Goal: Find specific page/section: Find specific page/section

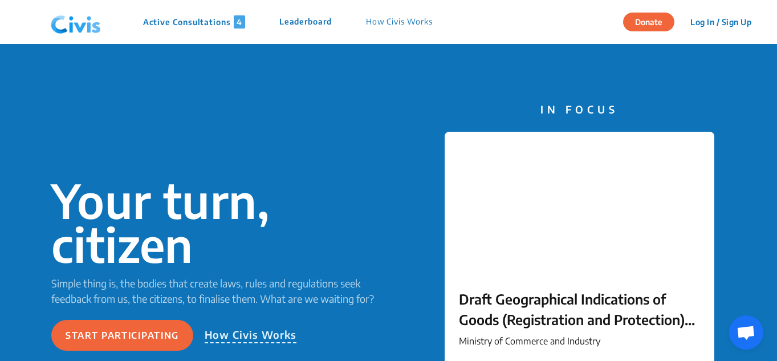
click at [202, 21] on p "Active Consultations 4" at bounding box center [194, 21] width 102 height 13
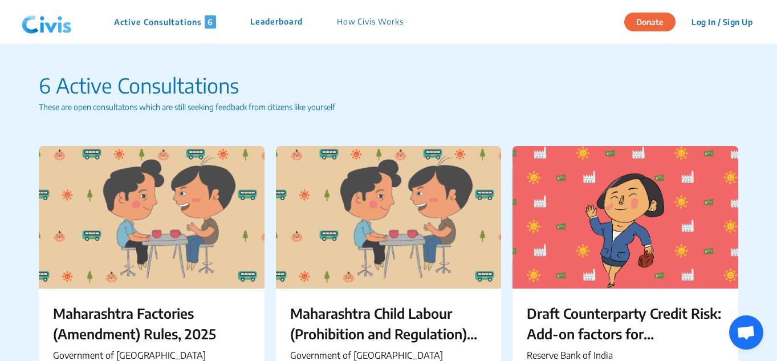
click at [194, 17] on p "Active Consultations 6" at bounding box center [165, 21] width 102 height 13
